Goal: Information Seeking & Learning: Check status

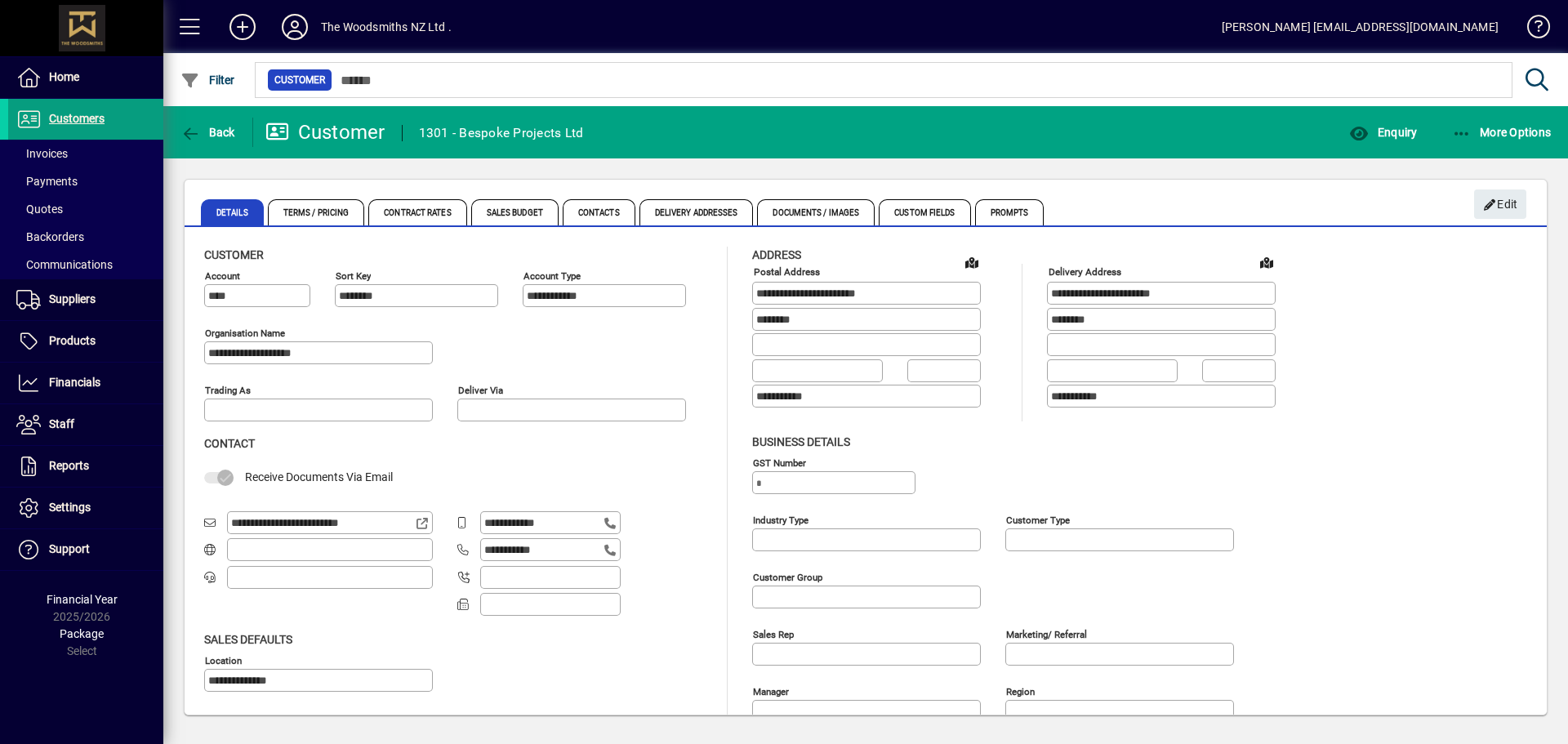
click at [672, 339] on div "**********" at bounding box center [457, 349] width 506 height 57
click at [98, 367] on span at bounding box center [86, 382] width 155 height 39
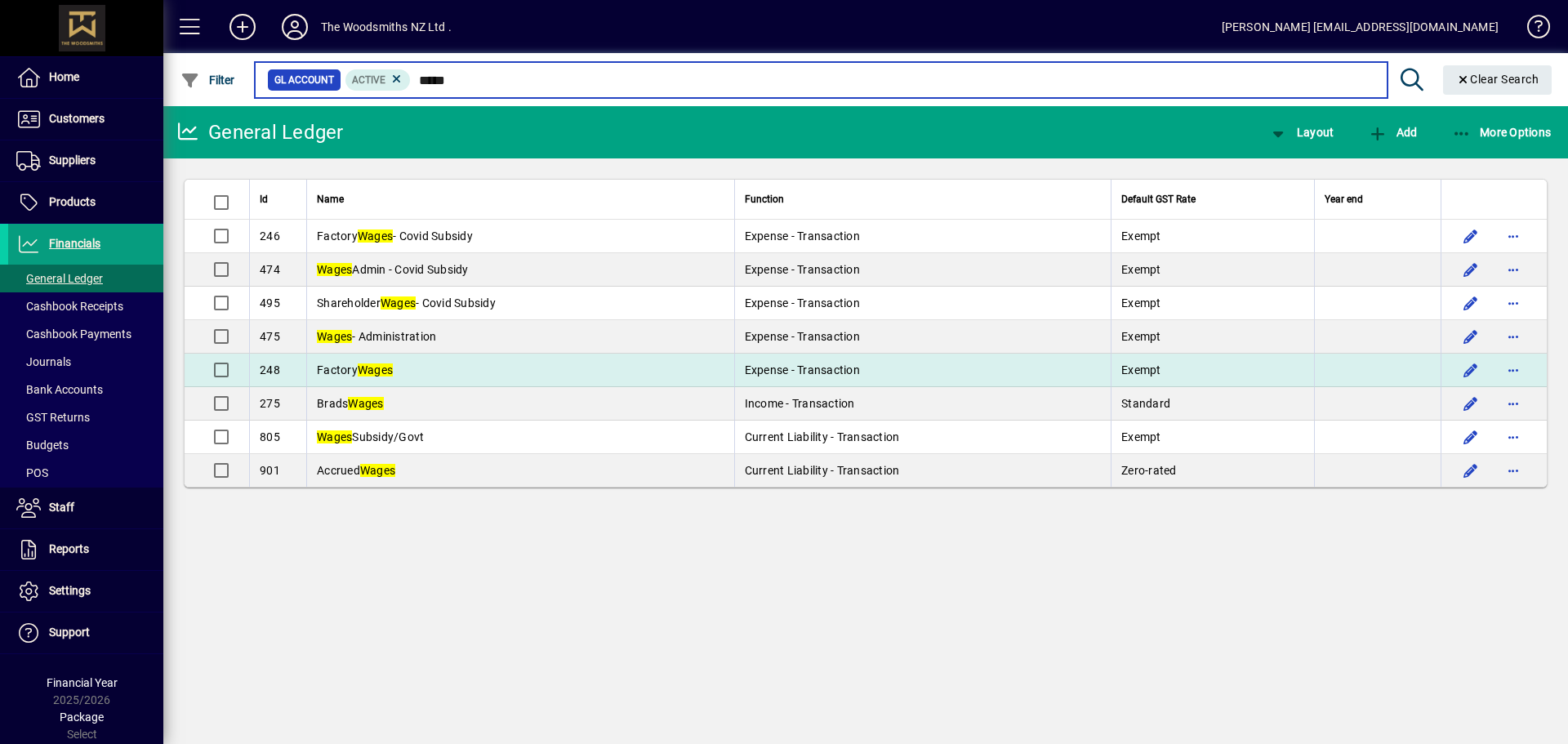
type input "*****"
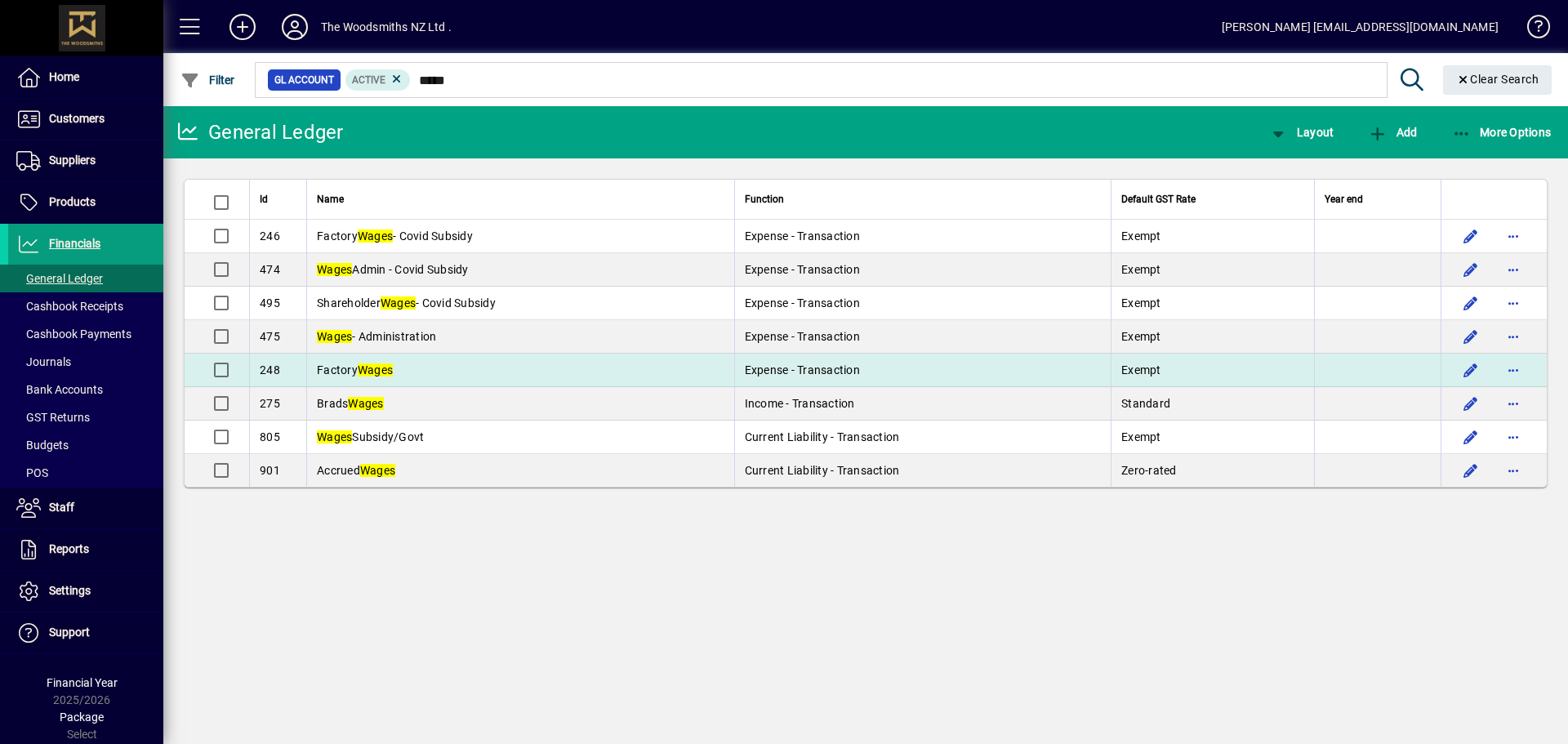
click at [435, 372] on td "Factory Wages" at bounding box center [520, 370] width 428 height 33
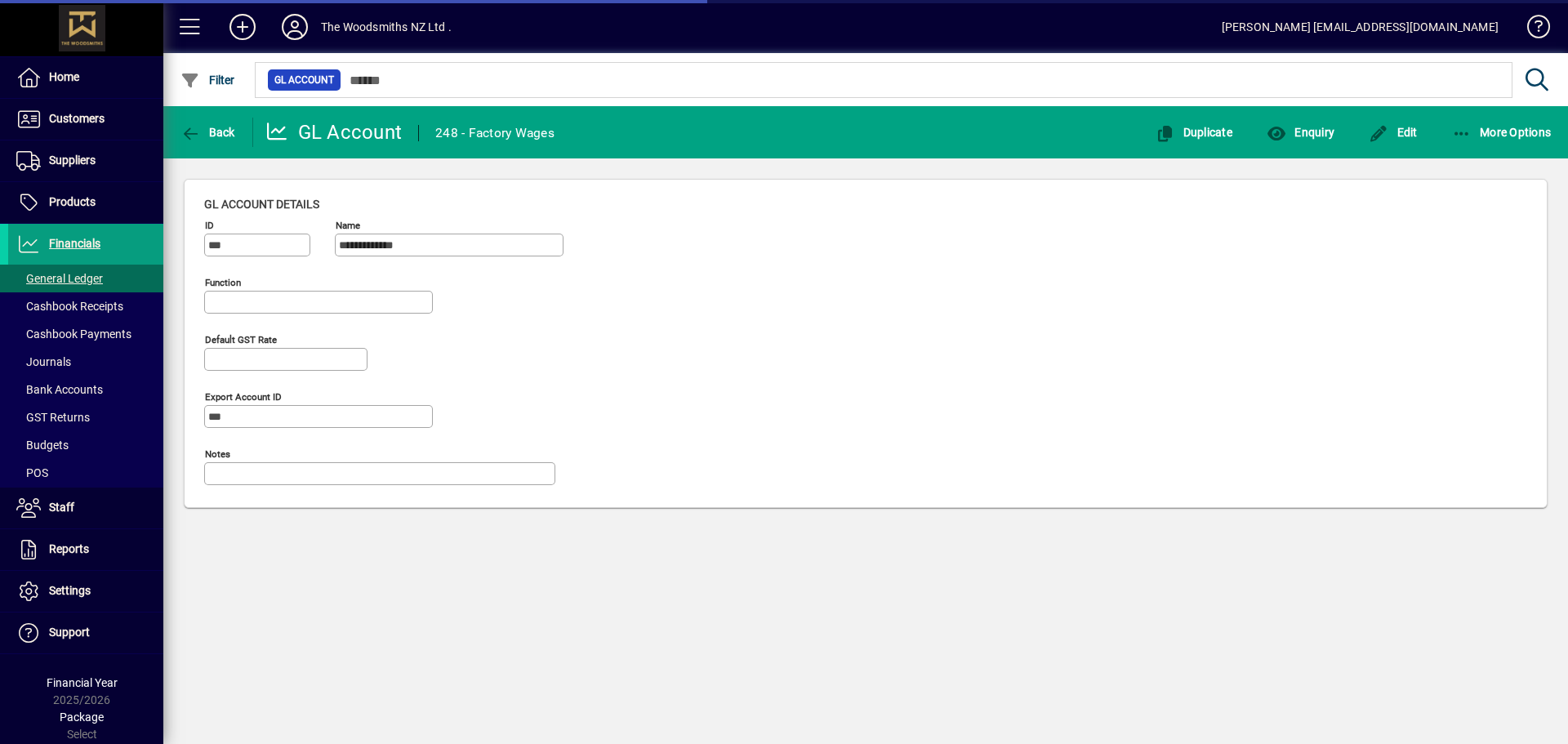
type input "**********"
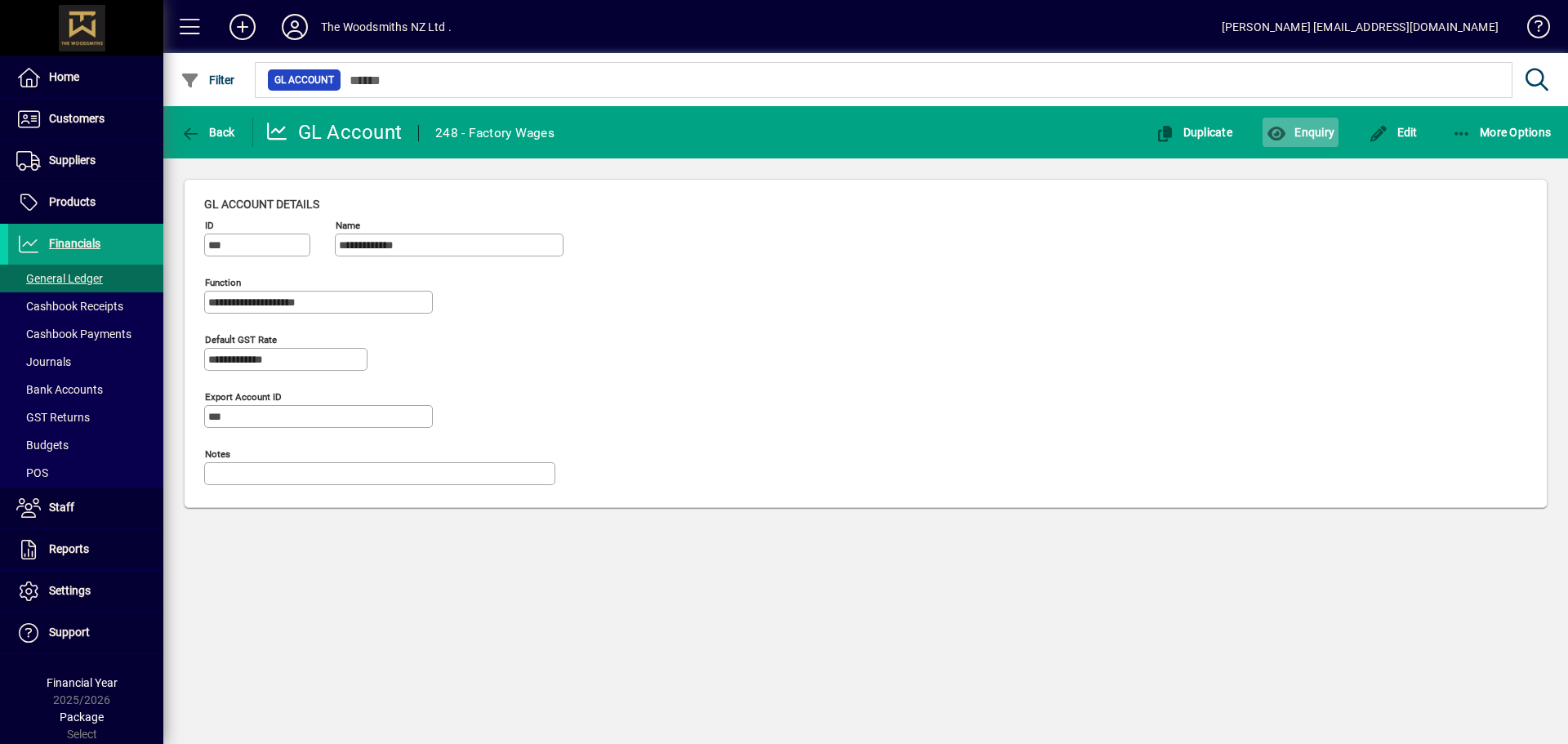
click at [1307, 144] on span "button" at bounding box center [1300, 132] width 76 height 39
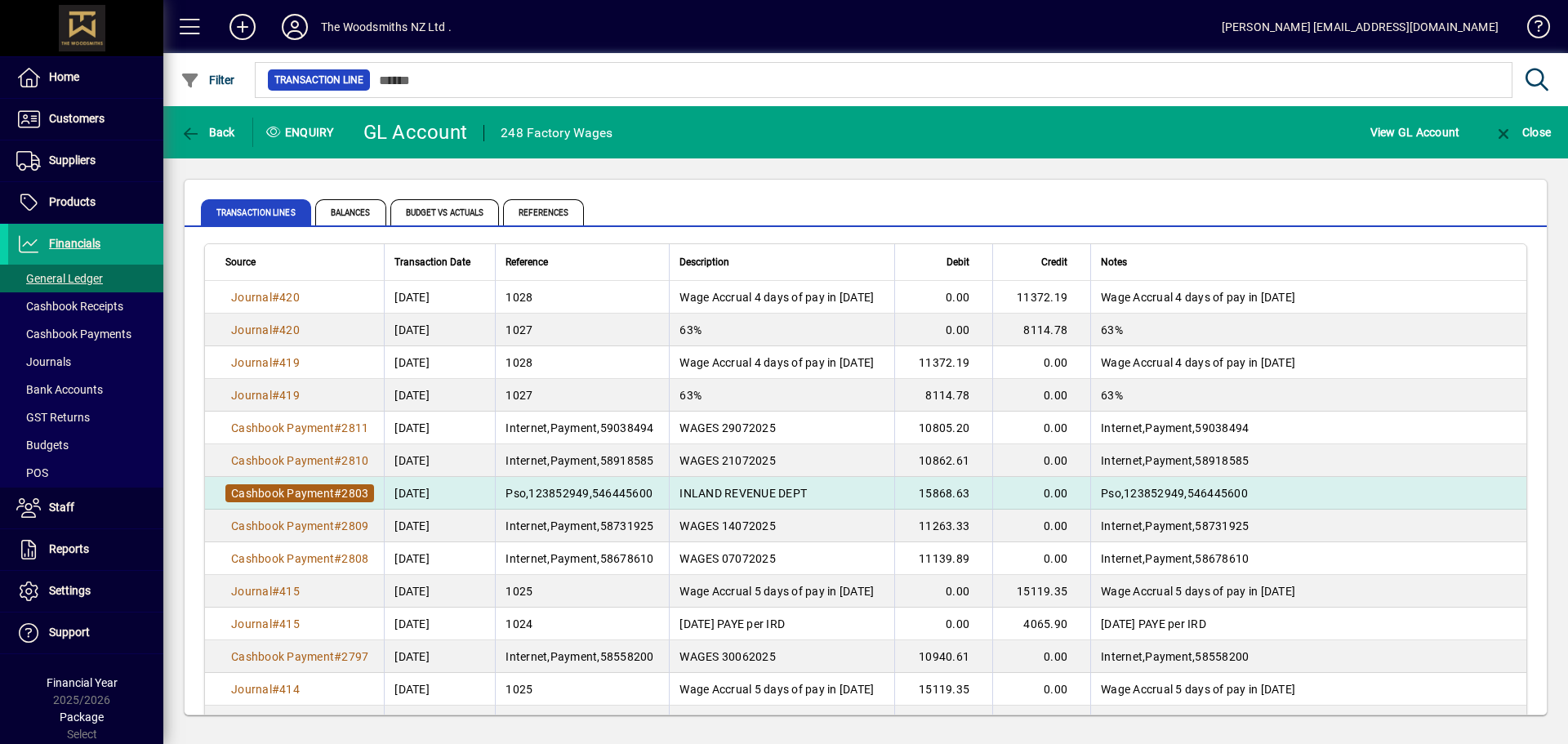
click at [313, 497] on span "Cashbook Payment" at bounding box center [283, 493] width 103 height 13
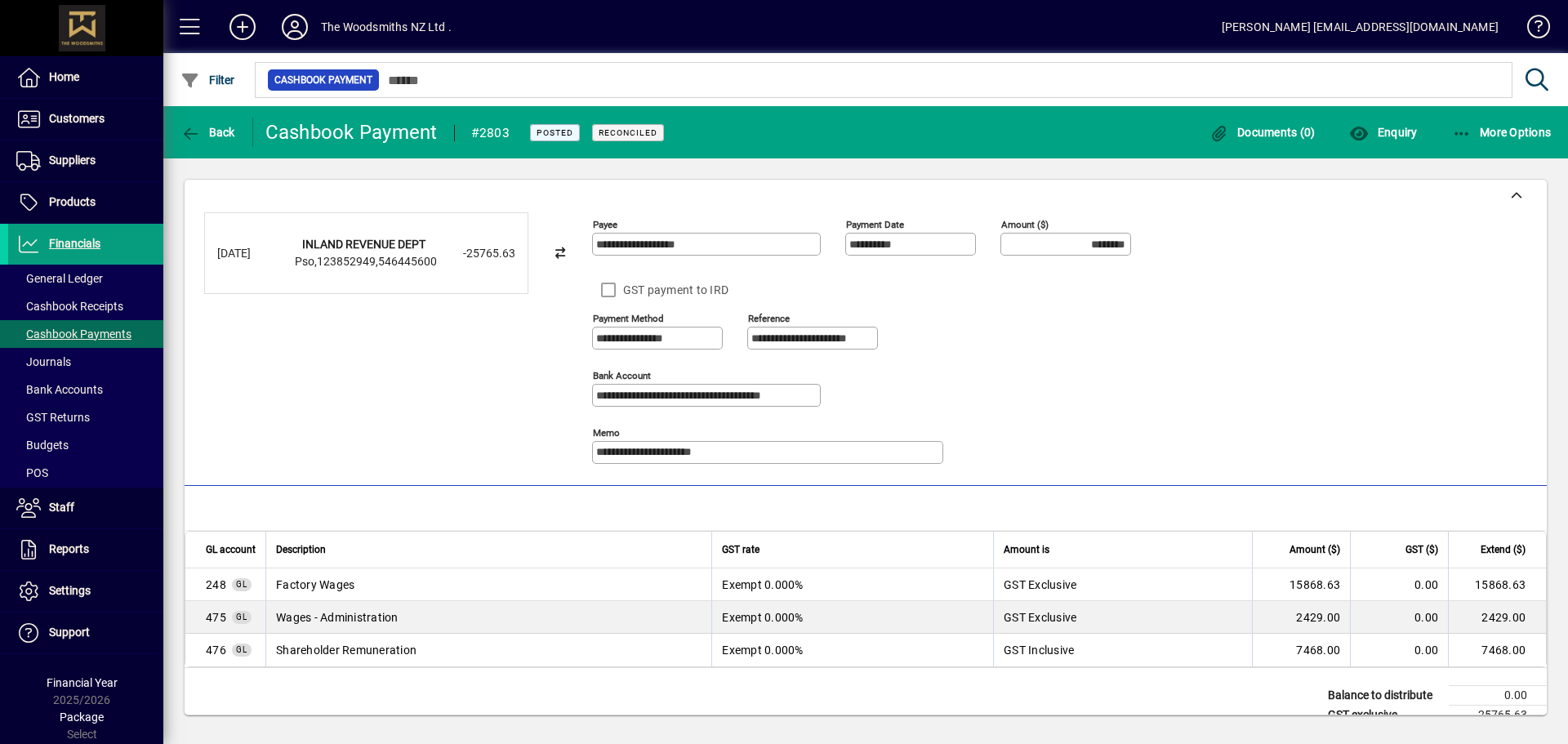
scroll to position [65, 0]
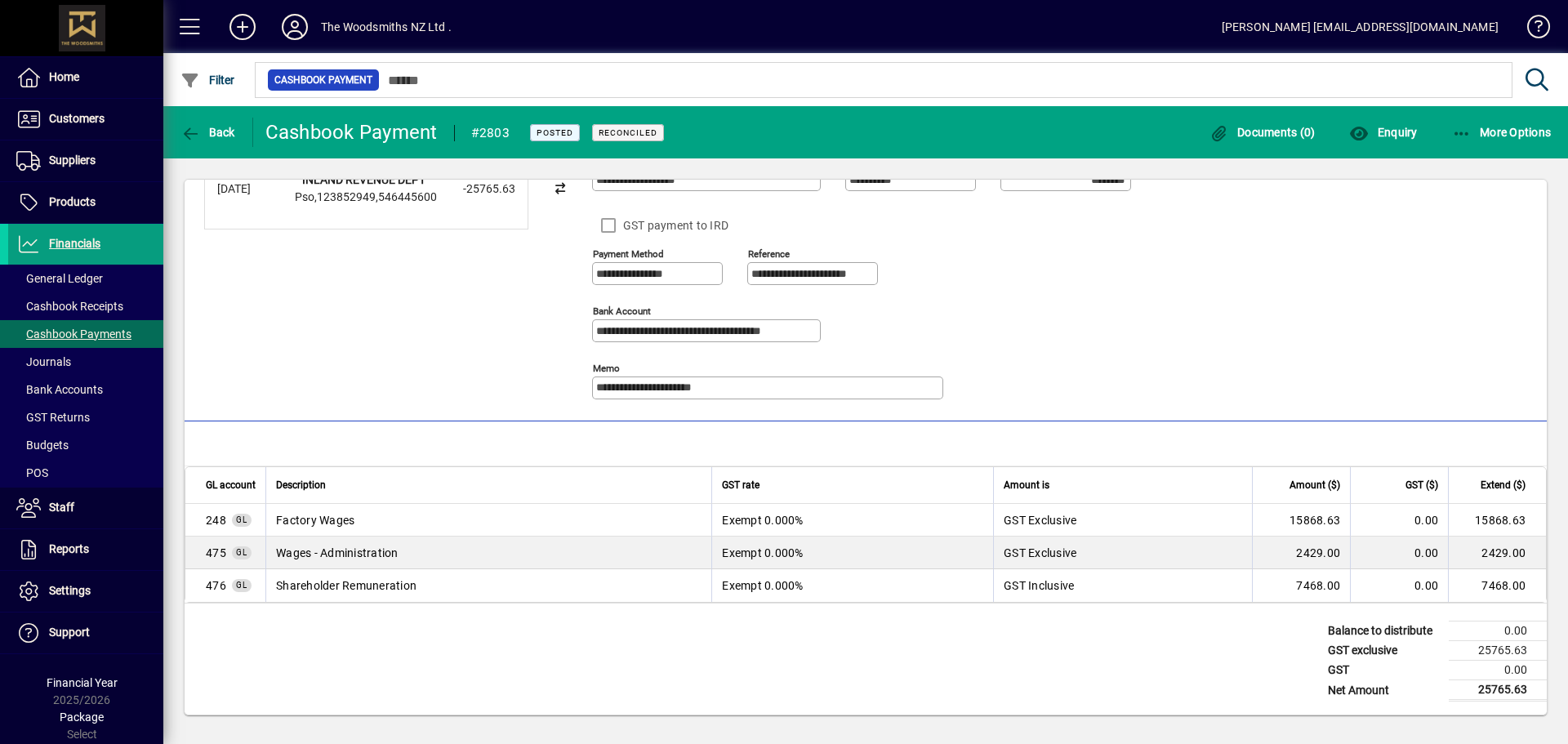
drag, startPoint x: 638, startPoint y: 654, endPoint x: 645, endPoint y: 594, distance: 60.4
click at [638, 654] on div "Balance to distribute 0.00 GST exclusive 25765.63 GST 0.00 Net Amount 25765.63" at bounding box center [865, 659] width 1362 height 111
click at [227, 144] on span "button" at bounding box center [208, 132] width 63 height 39
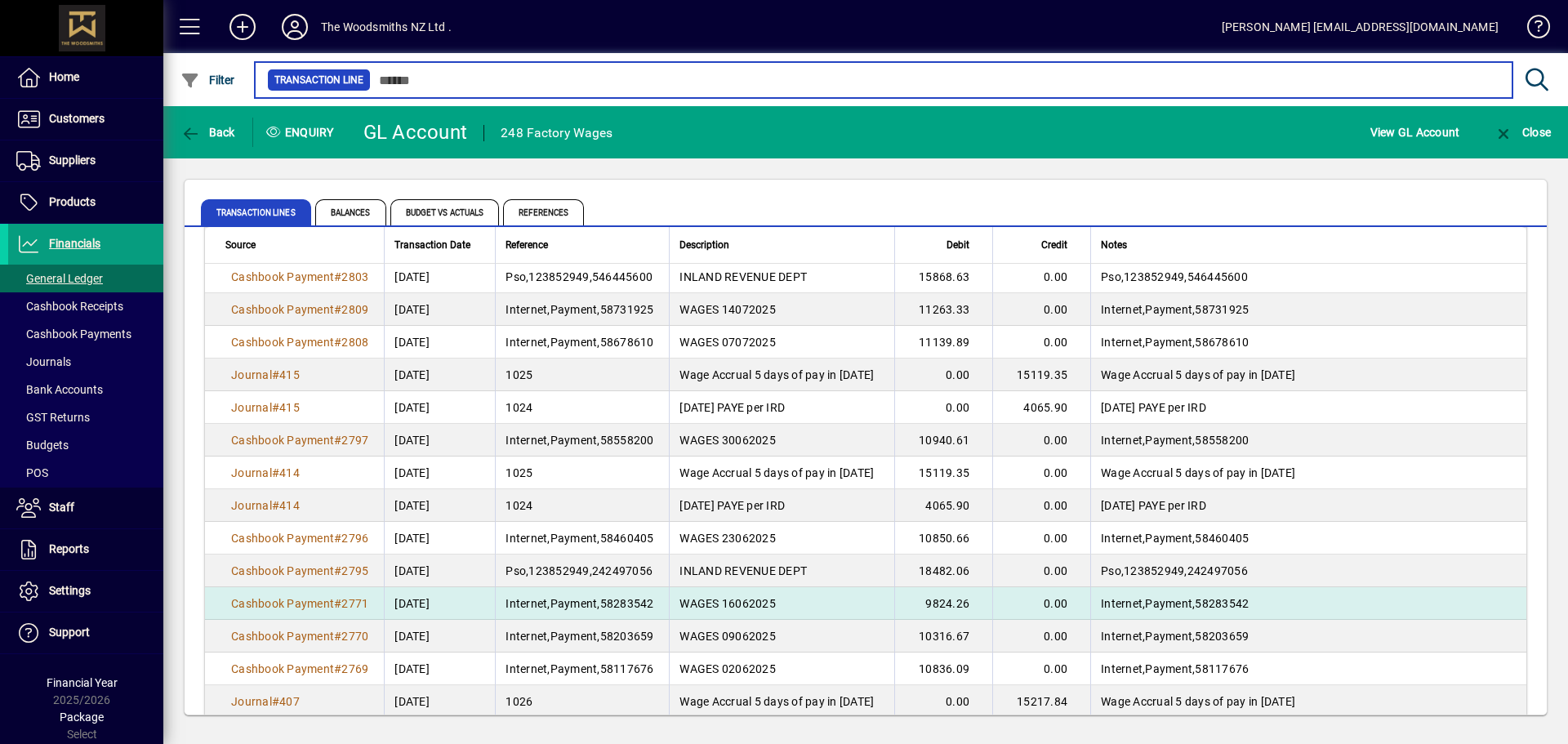
scroll to position [245, 0]
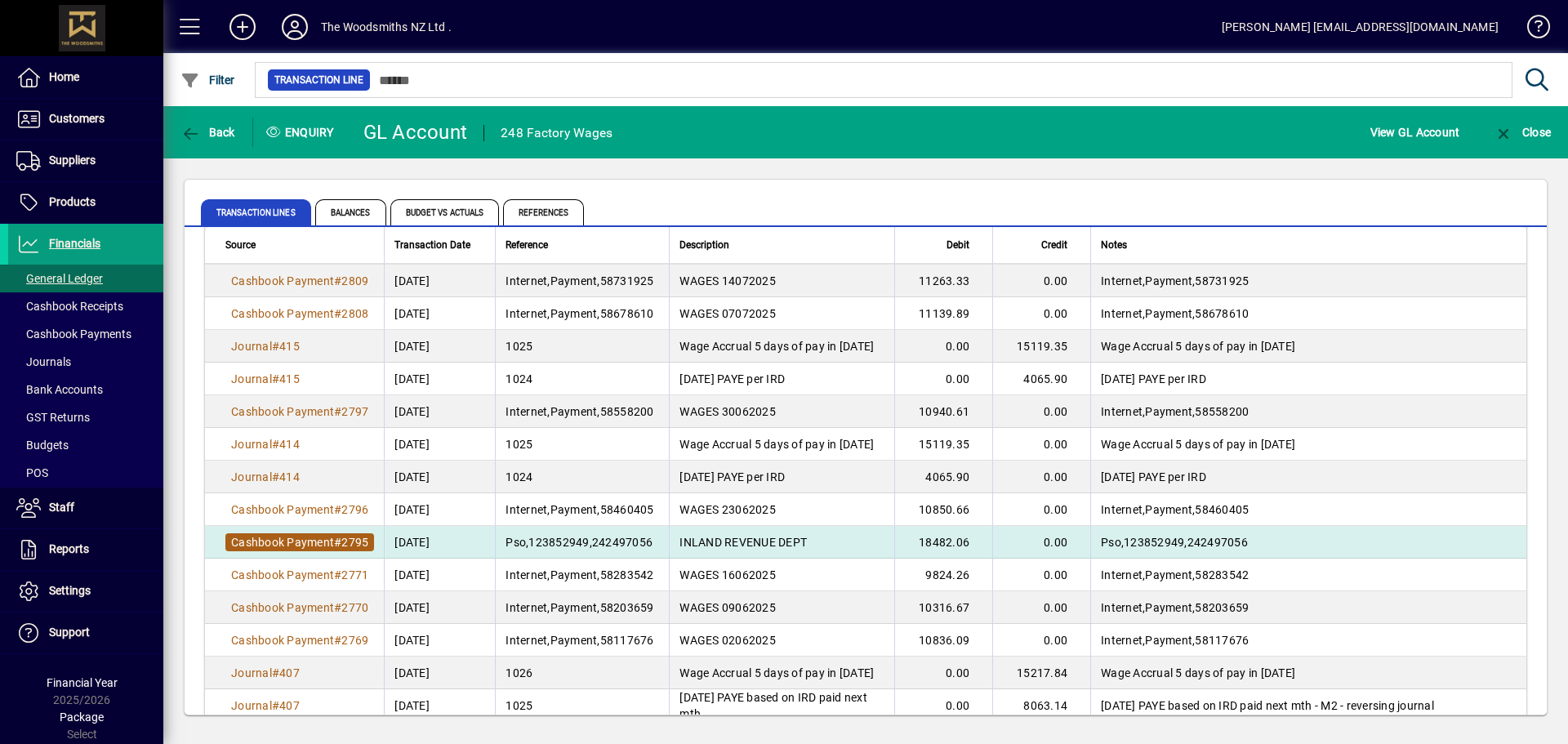
click at [342, 540] on span "#" at bounding box center [338, 542] width 7 height 13
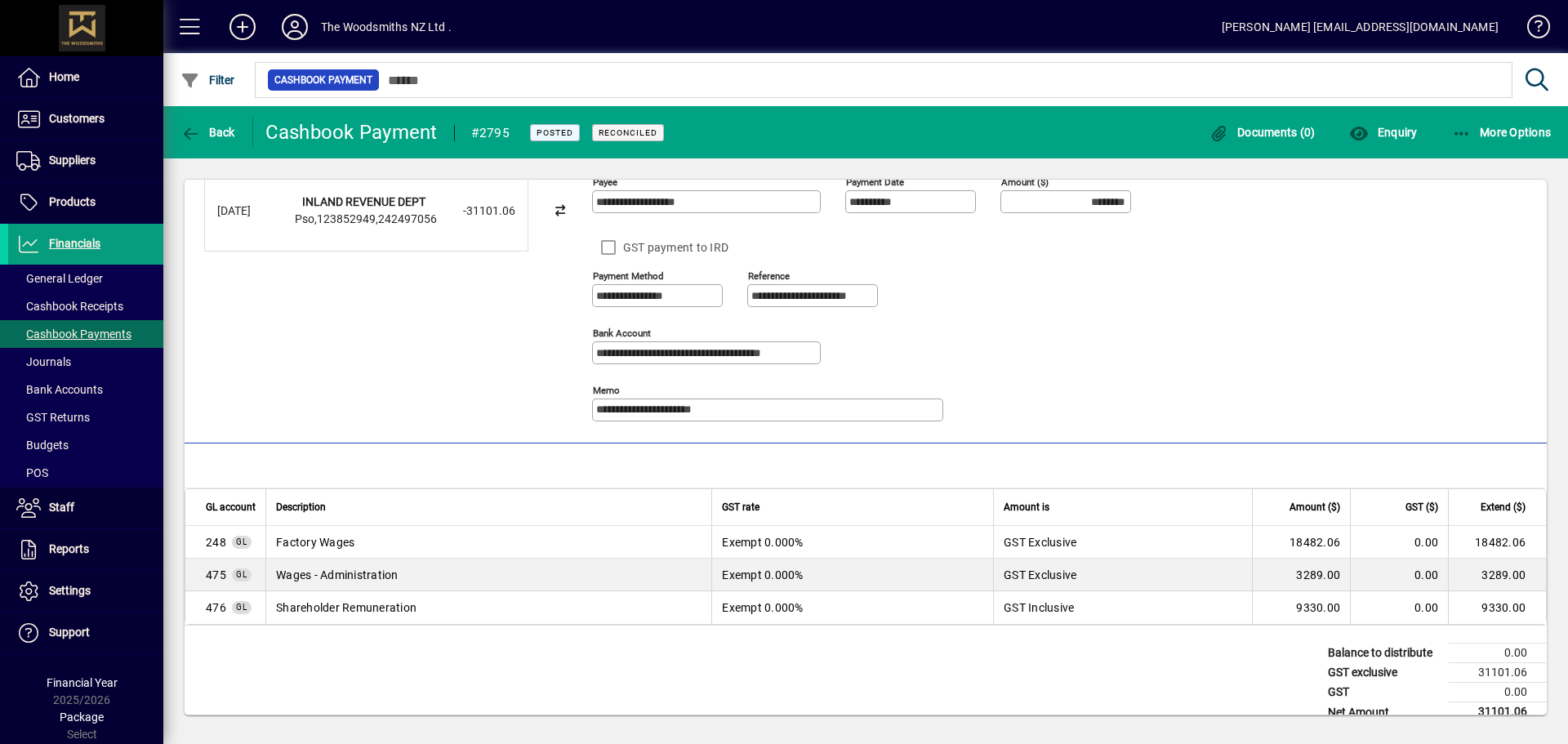
scroll to position [65, 0]
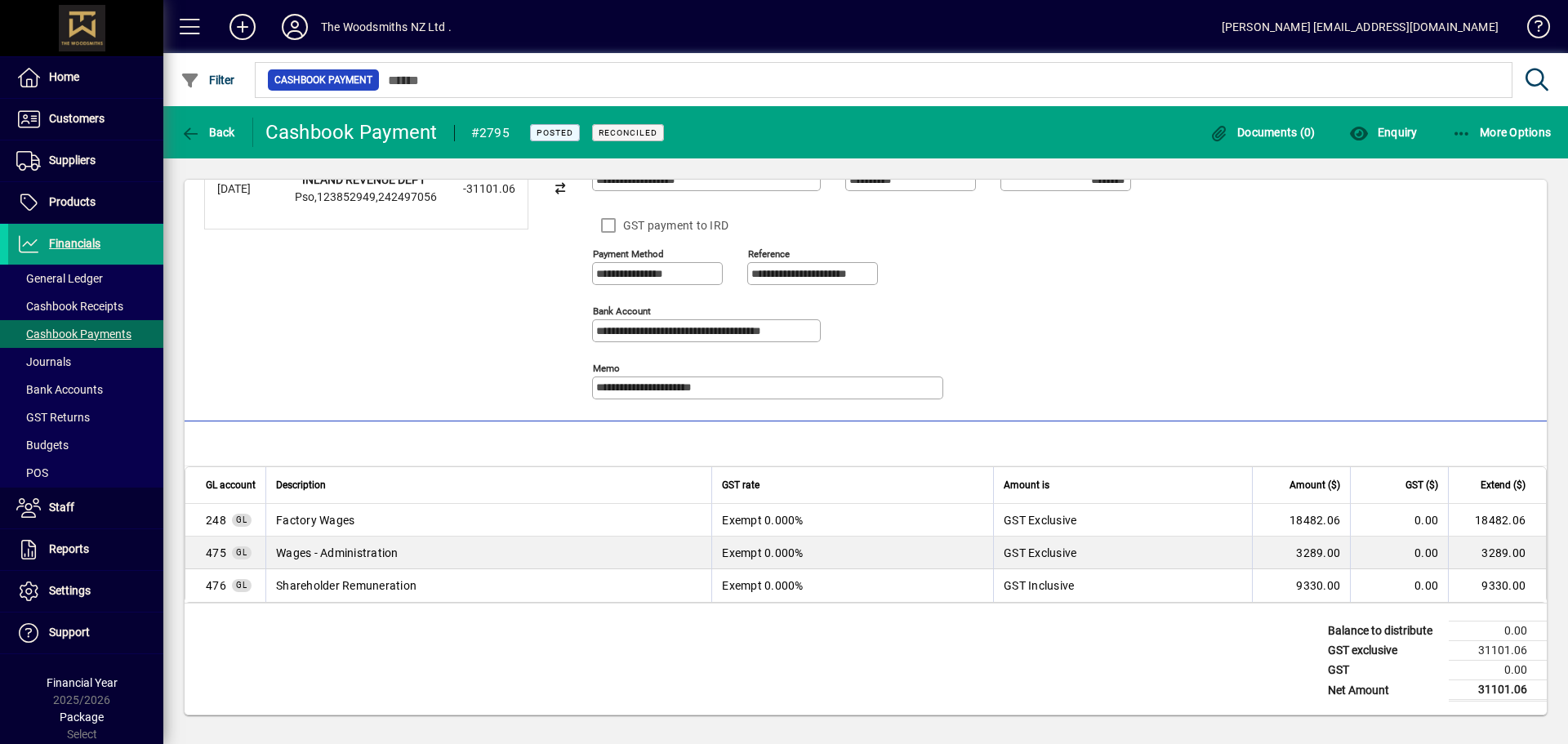
drag, startPoint x: 1079, startPoint y: 639, endPoint x: 1214, endPoint y: 574, distance: 149.8
click at [1079, 639] on div "Balance to distribute 0.00 GST exclusive 31101.06 GST 0.00 Net Amount 31101.06" at bounding box center [865, 659] width 1362 height 111
drag, startPoint x: 686, startPoint y: 645, endPoint x: 638, endPoint y: 537, distance: 118.2
click at [686, 645] on div "Balance to distribute 0.00 GST exclusive 31101.06 GST 0.00 Net Amount 31101.06" at bounding box center [865, 659] width 1362 height 111
click at [214, 131] on span "Back" at bounding box center [208, 132] width 55 height 13
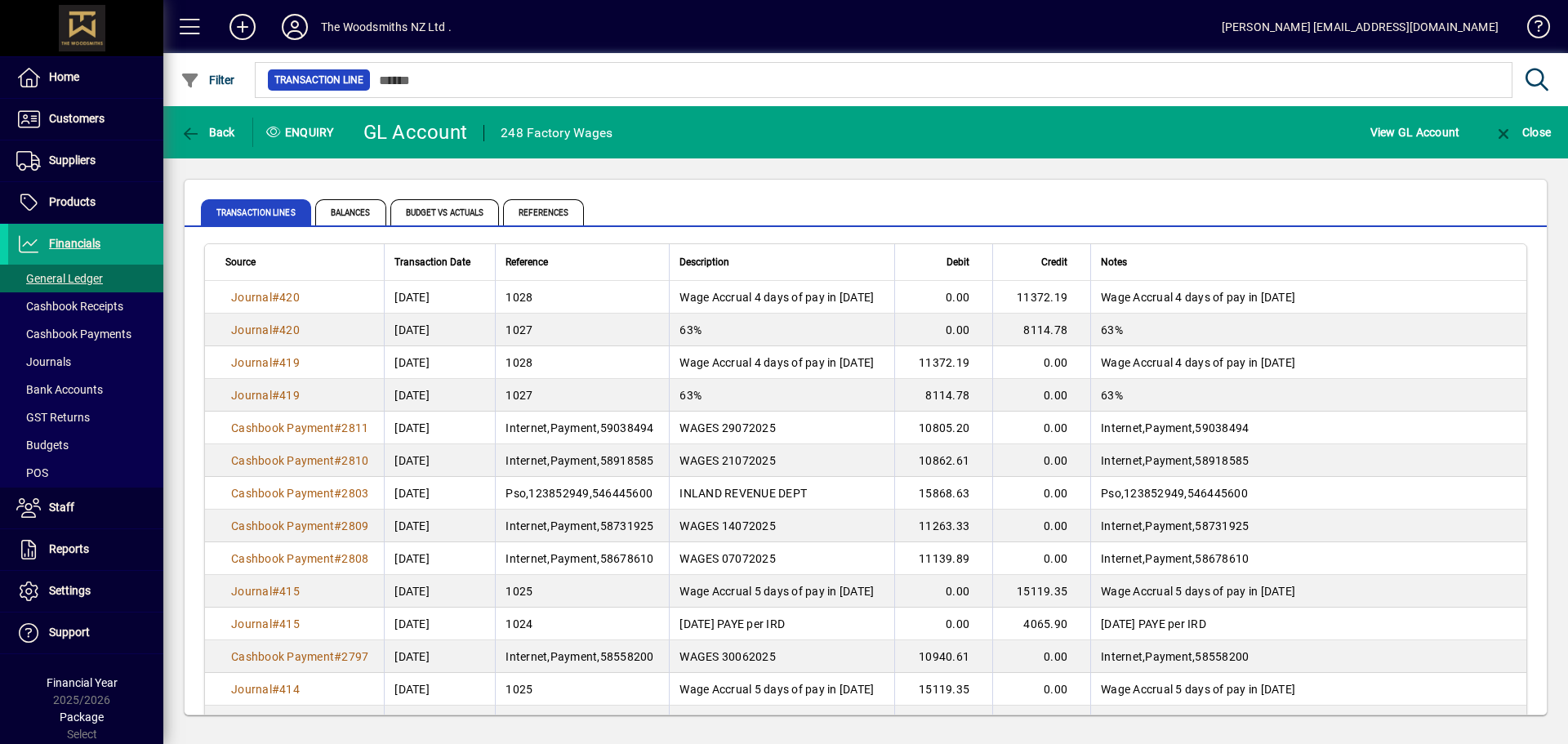
click at [214, 131] on span "Back" at bounding box center [208, 132] width 55 height 13
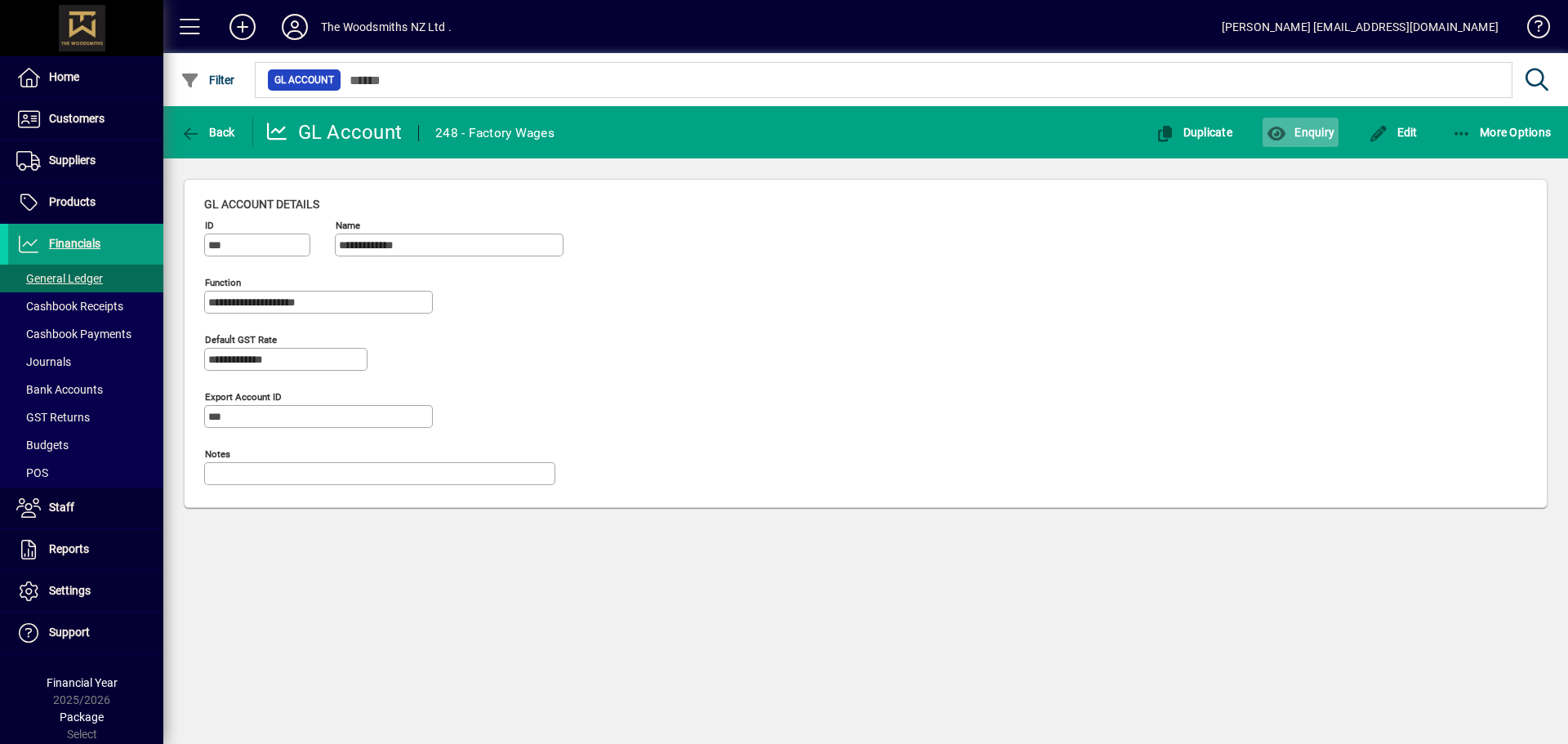
click at [1265, 122] on span "button" at bounding box center [1300, 132] width 76 height 39
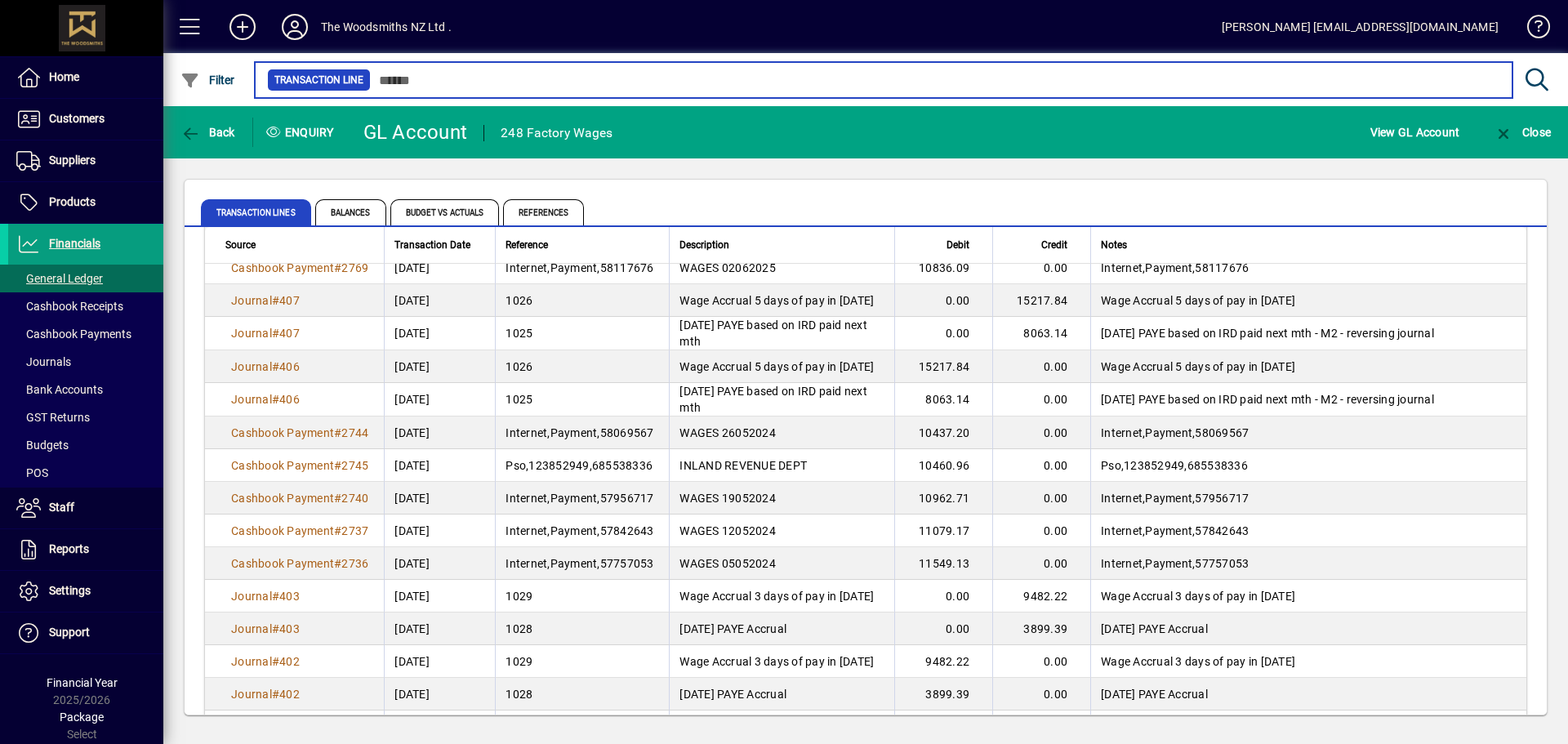
scroll to position [653, 0]
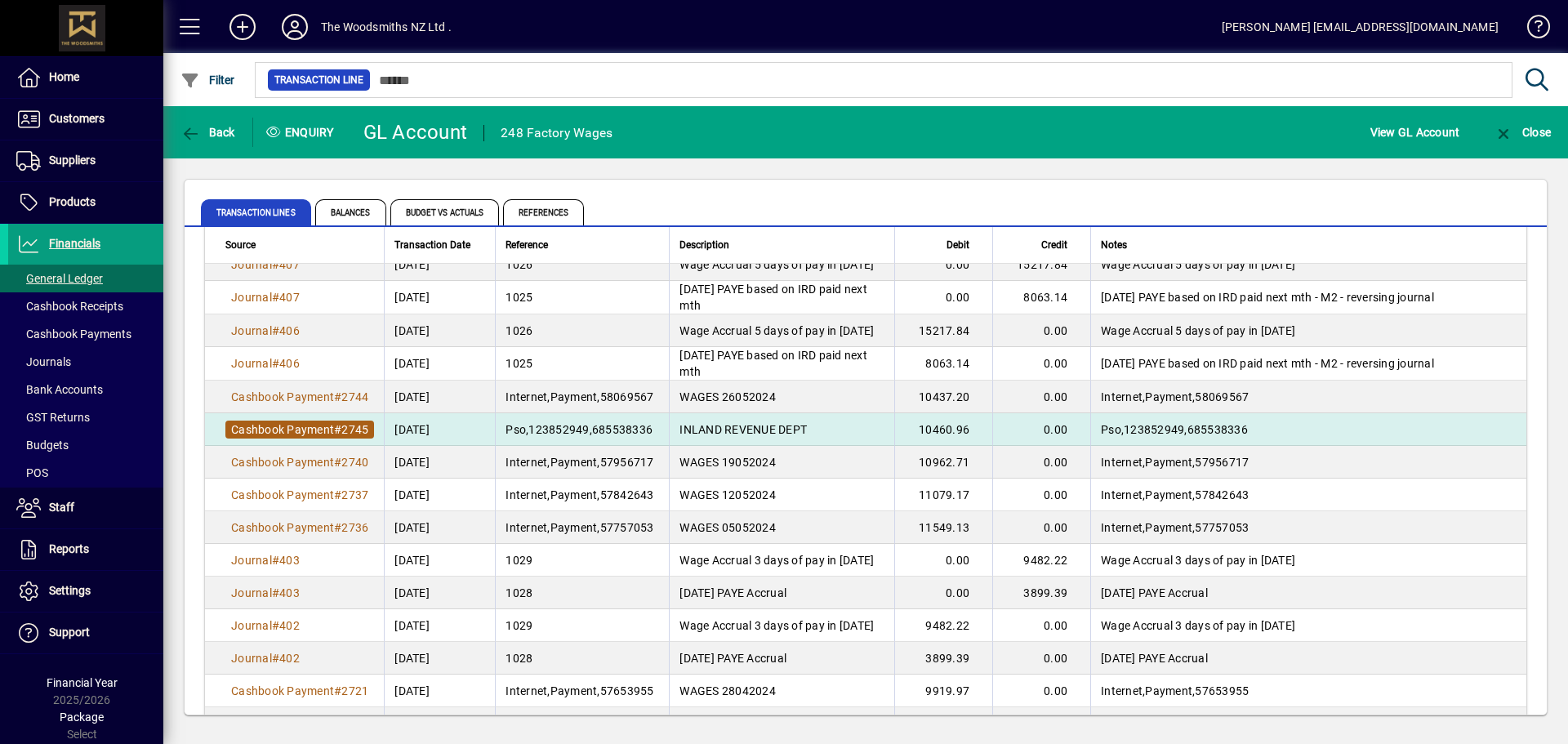
click at [342, 436] on span "#" at bounding box center [338, 430] width 7 height 13
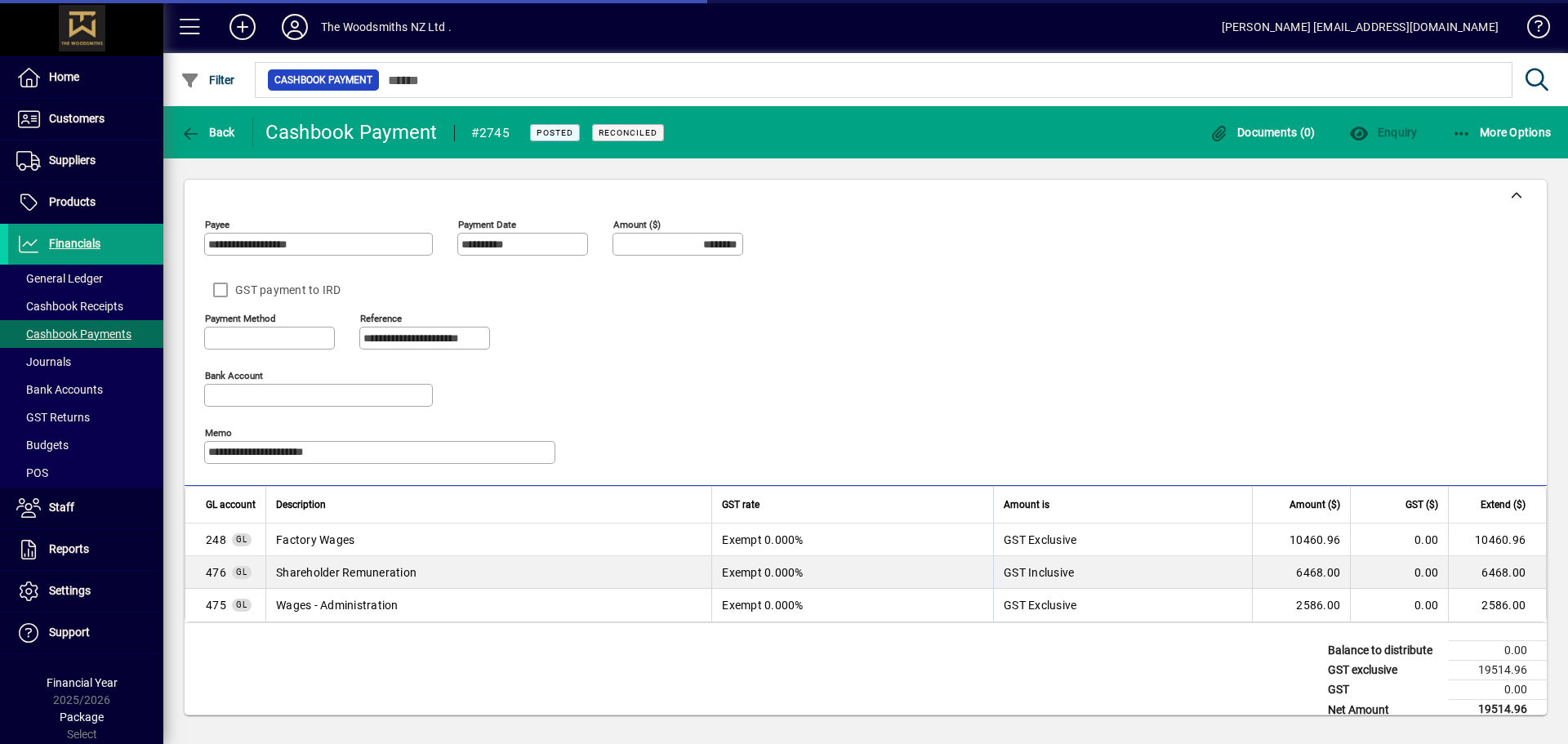
type input "**********"
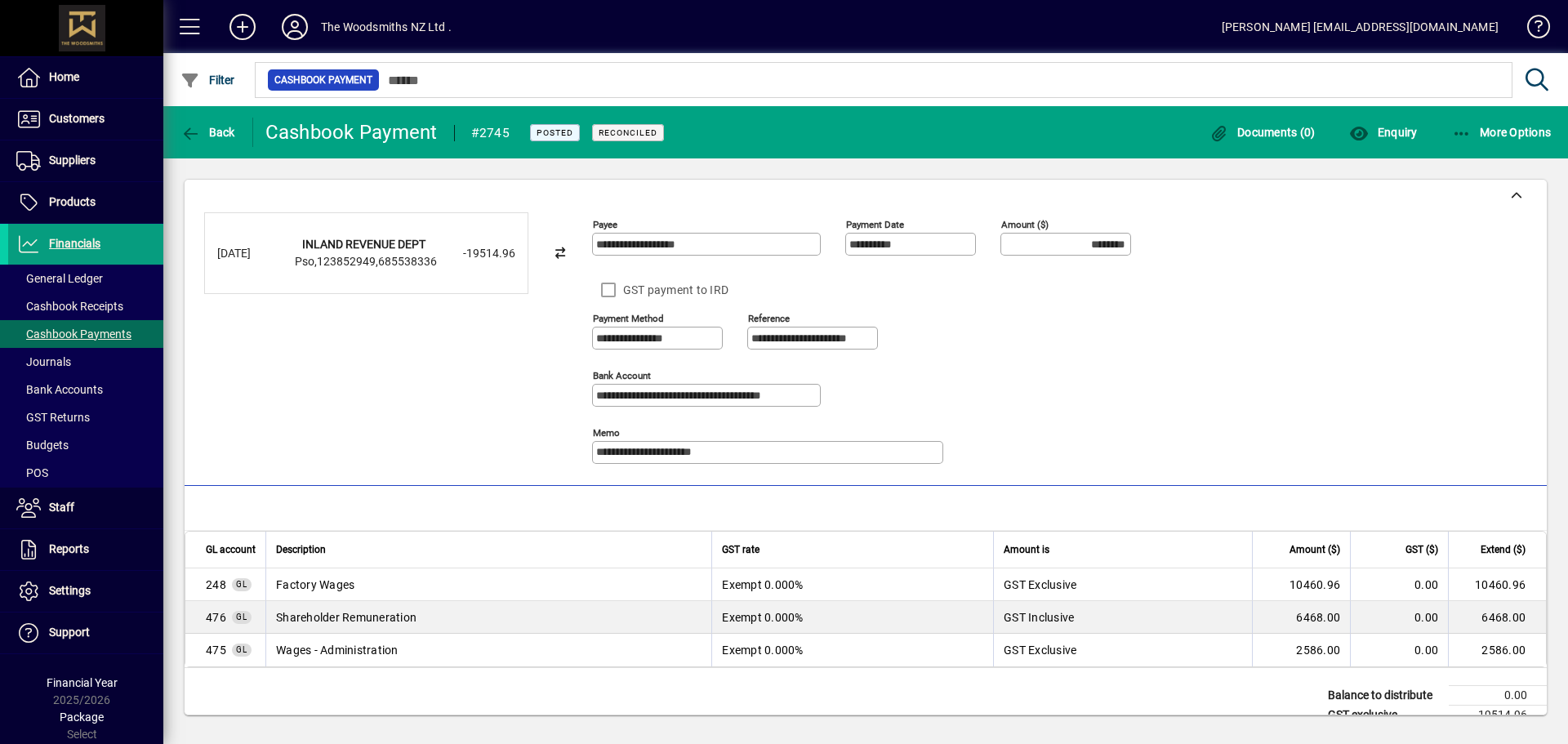
scroll to position [65, 0]
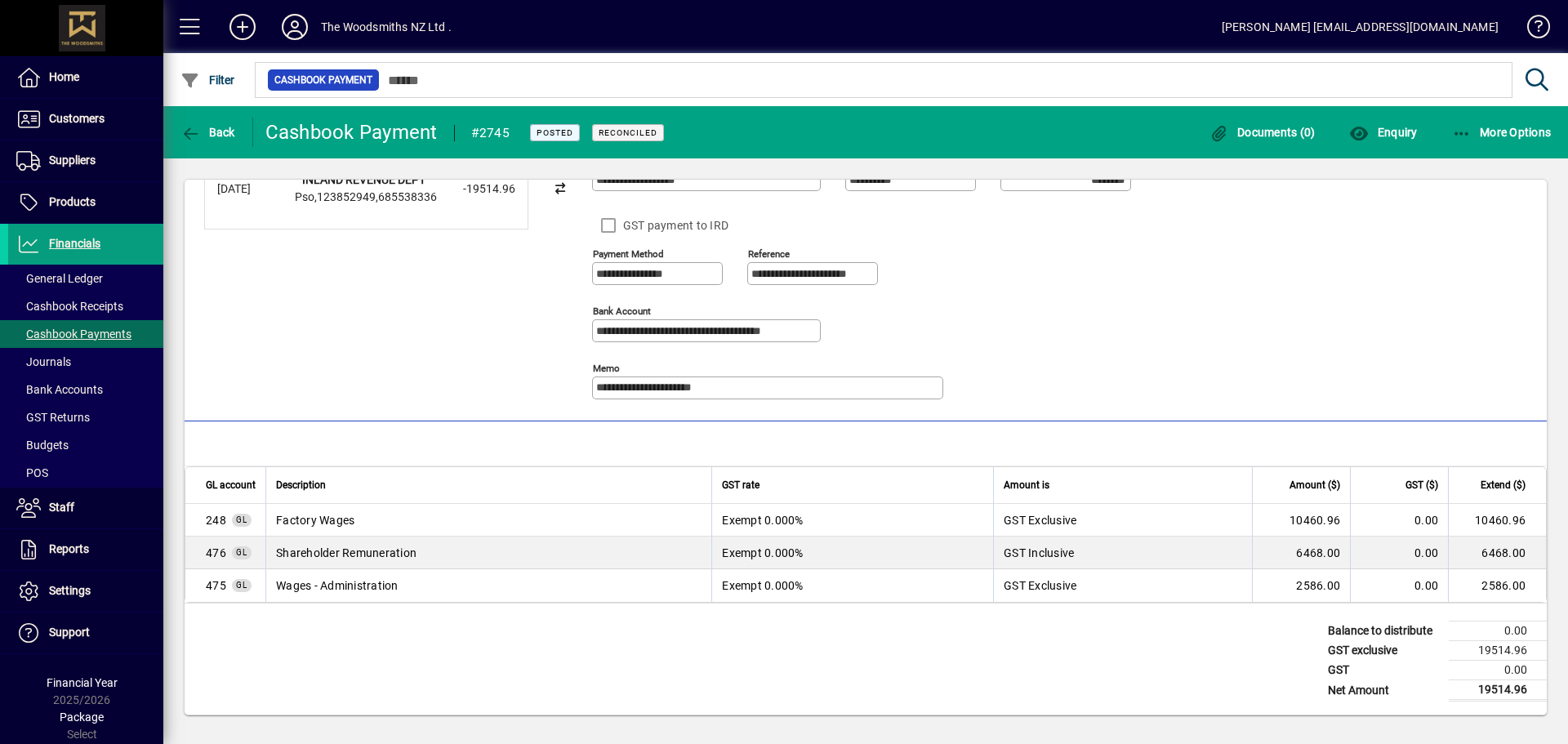
click at [984, 384] on div "**********" at bounding box center [874, 384] width 564 height 57
drag, startPoint x: 1128, startPoint y: 629, endPoint x: 1277, endPoint y: 547, distance: 170.1
click at [1128, 629] on div "Balance to distribute 0.00 GST exclusive 19514.96 GST 0.00 Net Amount 19514.96" at bounding box center [865, 659] width 1362 height 111
click at [209, 130] on span "Back" at bounding box center [208, 132] width 55 height 13
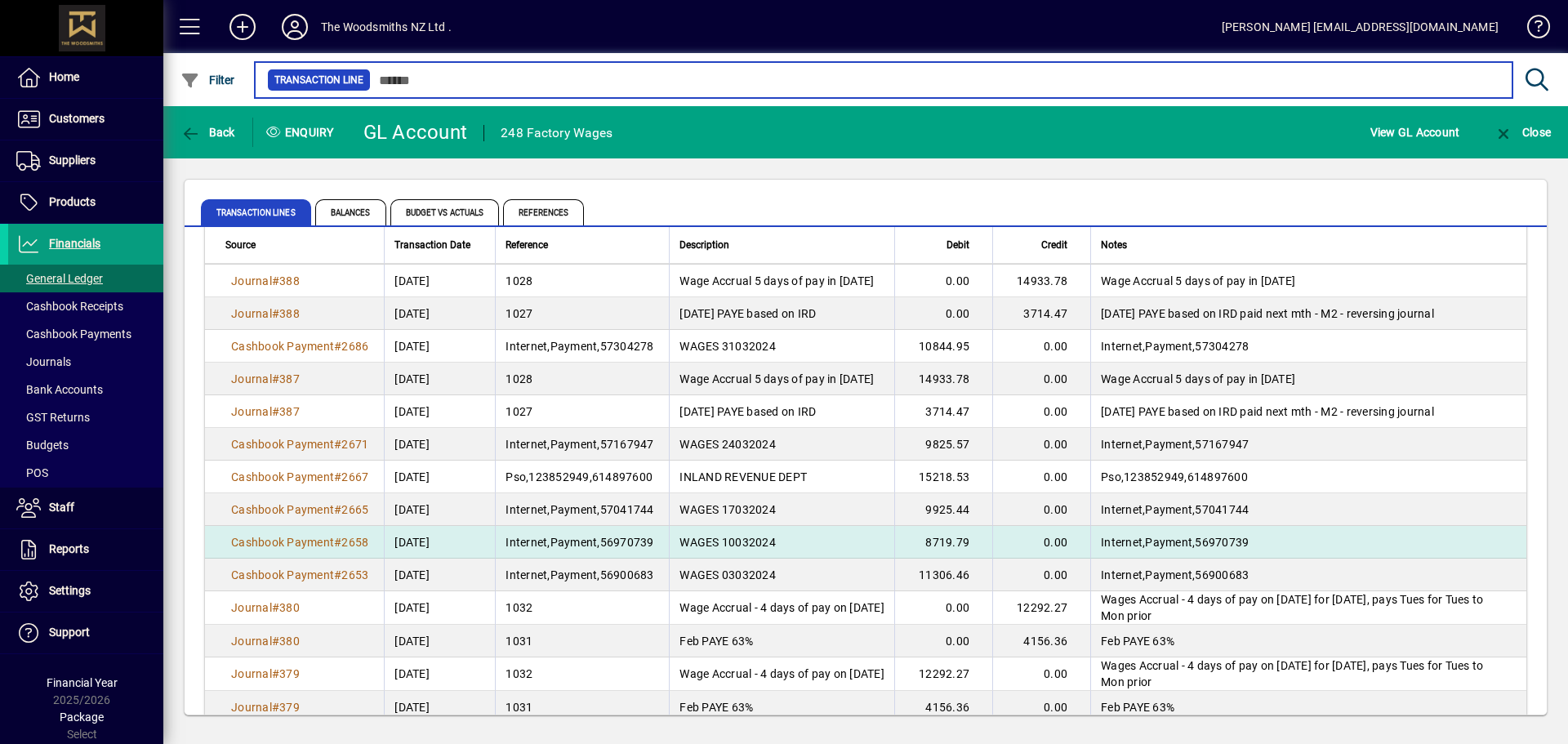
scroll to position [1307, 0]
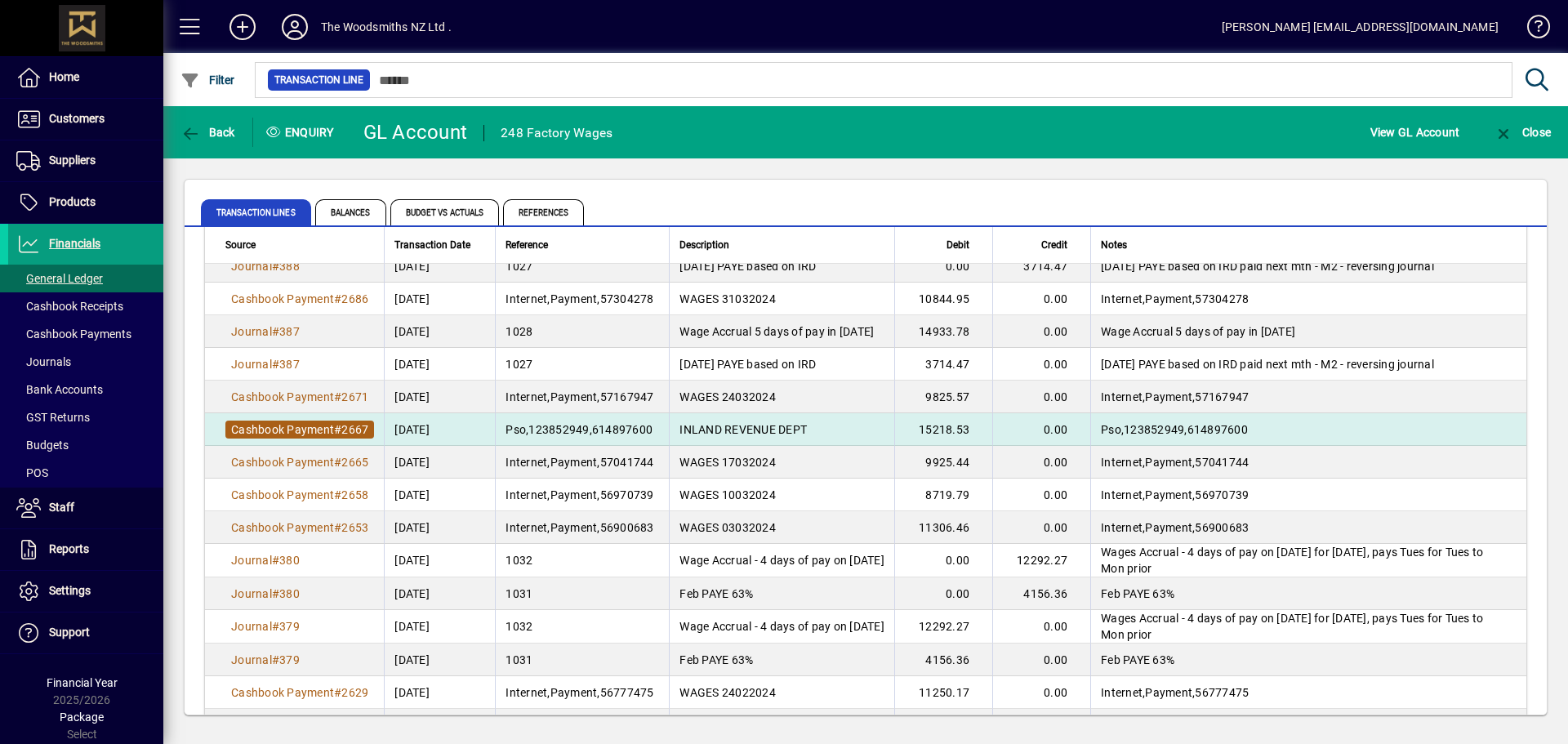
click at [341, 436] on span "#" at bounding box center [338, 430] width 7 height 13
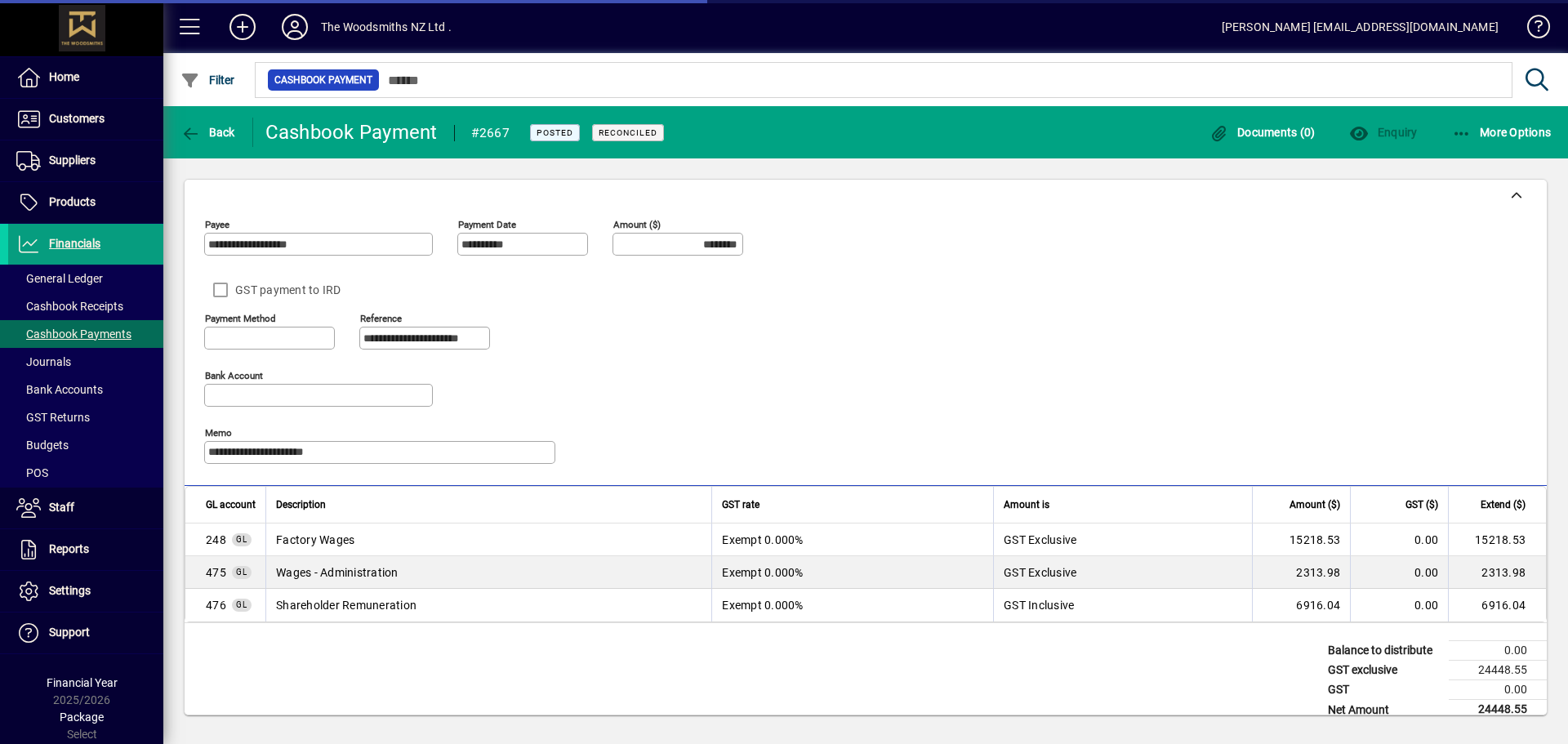
type input "**********"
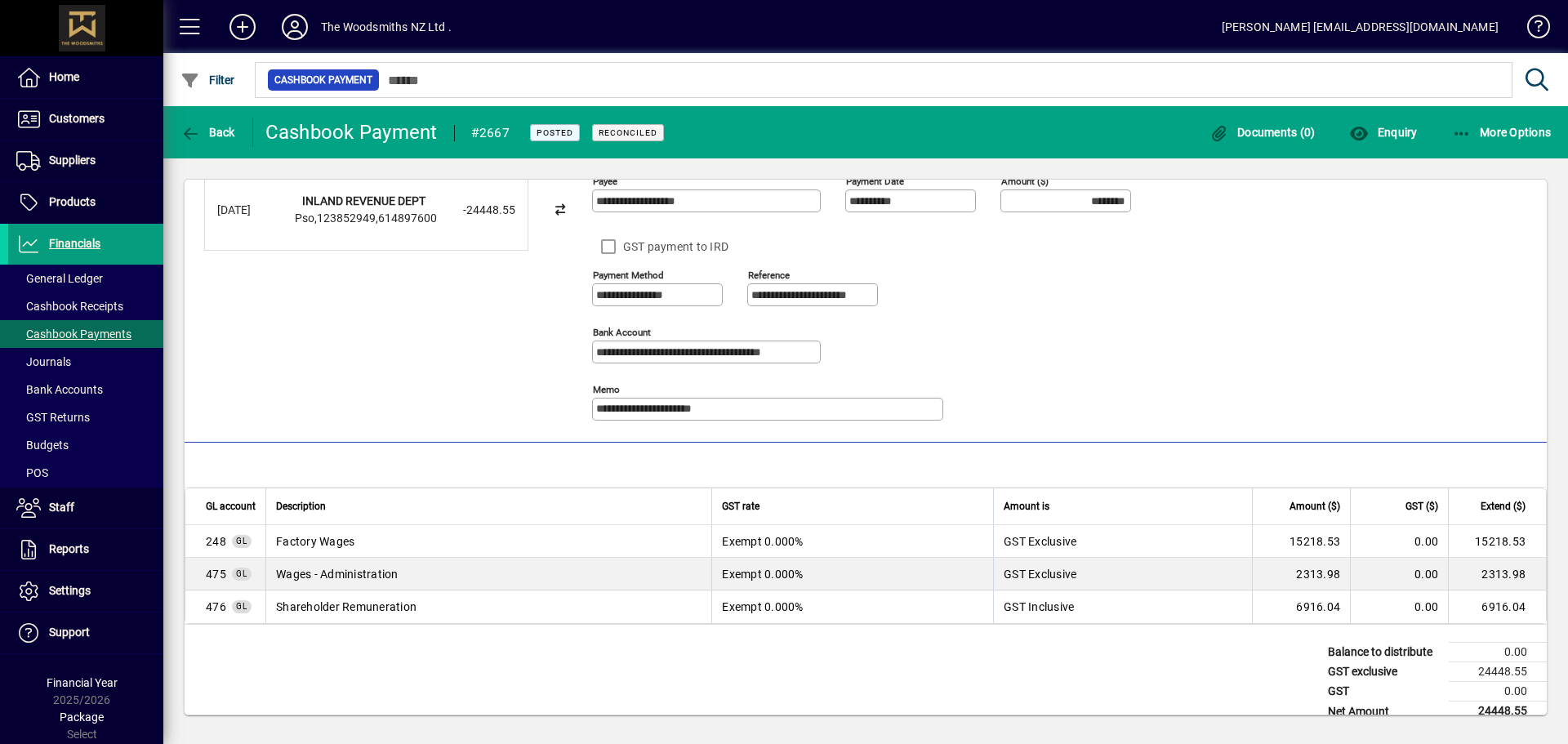
scroll to position [65, 0]
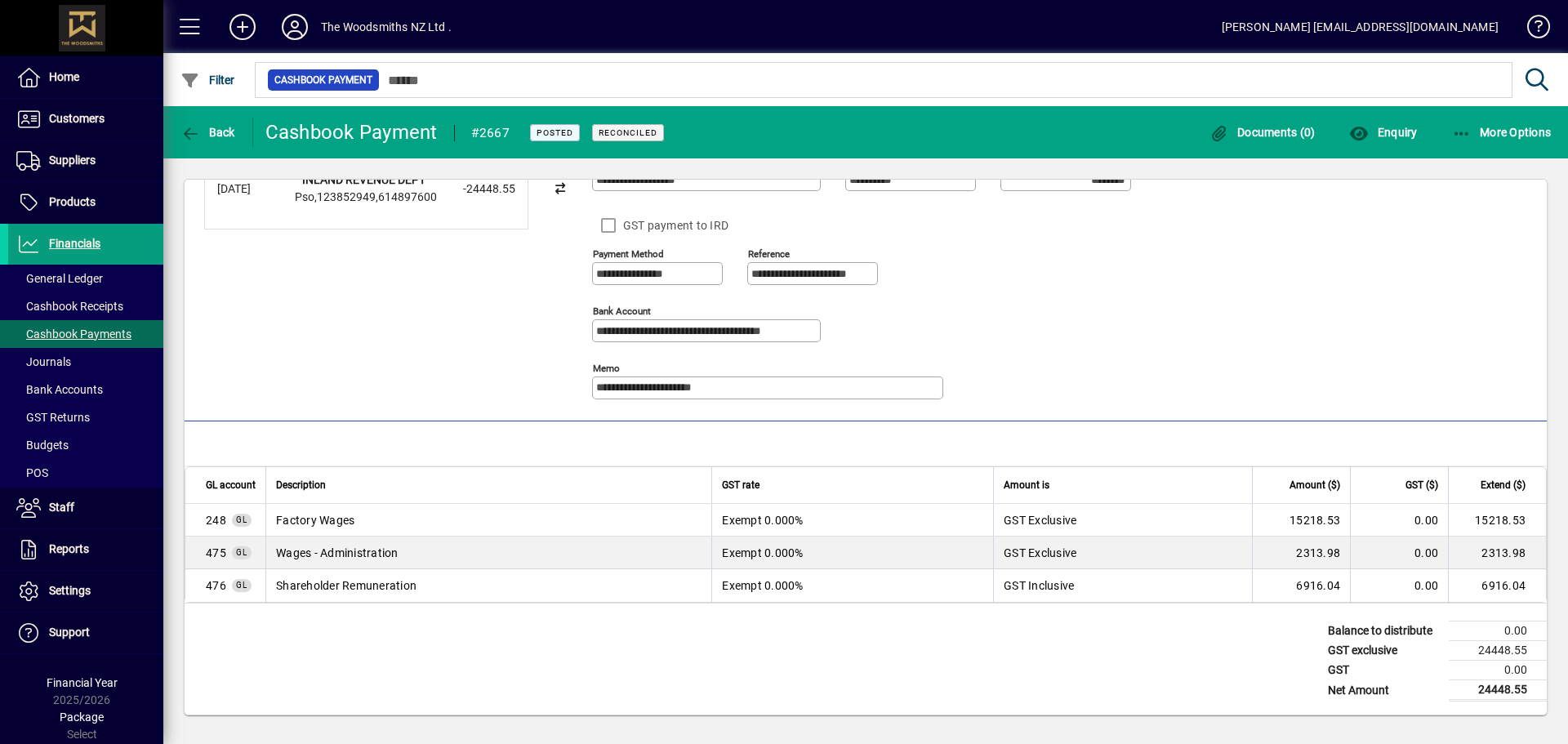
click at [1133, 628] on div "Balance to distribute 0.00 GST exclusive 24448.55 GST 0.00 Net Amount 24448.55" at bounding box center [865, 659] width 1362 height 111
click at [1050, 613] on div "Balance to distribute 0.00 GST exclusive 24448.55 GST 0.00 Net Amount 24448.55" at bounding box center [865, 659] width 1362 height 111
drag, startPoint x: 1060, startPoint y: 702, endPoint x: 1321, endPoint y: 530, distance: 312.6
click at [1060, 702] on div "Balance to distribute 0.00 GST exclusive 24448.55 GST 0.00 Net Amount 24448.55" at bounding box center [865, 659] width 1362 height 111
